Goal: Task Accomplishment & Management: Use online tool/utility

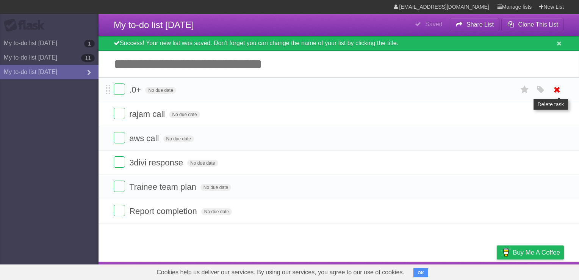
click at [552, 92] on icon at bounding box center [557, 89] width 11 height 13
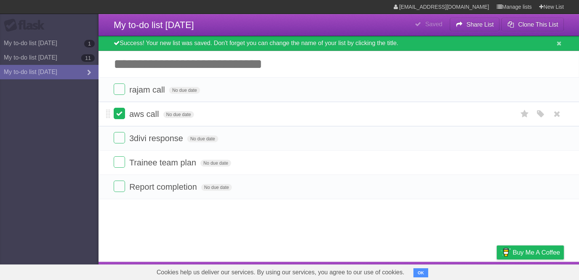
click at [117, 118] on label at bounding box center [119, 113] width 11 height 11
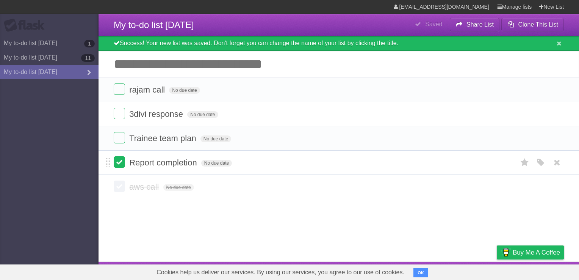
click at [120, 158] on label at bounding box center [119, 161] width 11 height 11
click at [121, 161] on label at bounding box center [119, 161] width 11 height 11
click at [122, 137] on label at bounding box center [119, 137] width 11 height 11
drag, startPoint x: 118, startPoint y: 121, endPoint x: 118, endPoint y: 113, distance: 7.6
click at [118, 113] on li "3divi response No due date White Red Blue Green Purple Orange" at bounding box center [339, 114] width 481 height 25
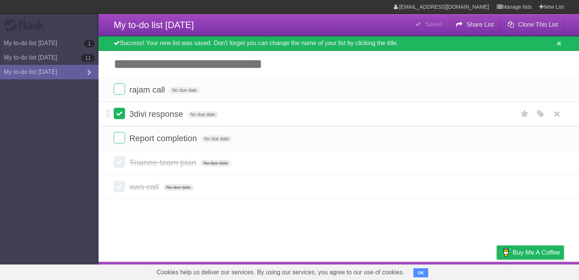
click at [118, 113] on label at bounding box center [119, 113] width 11 height 11
